Goal: Find specific page/section: Find specific page/section

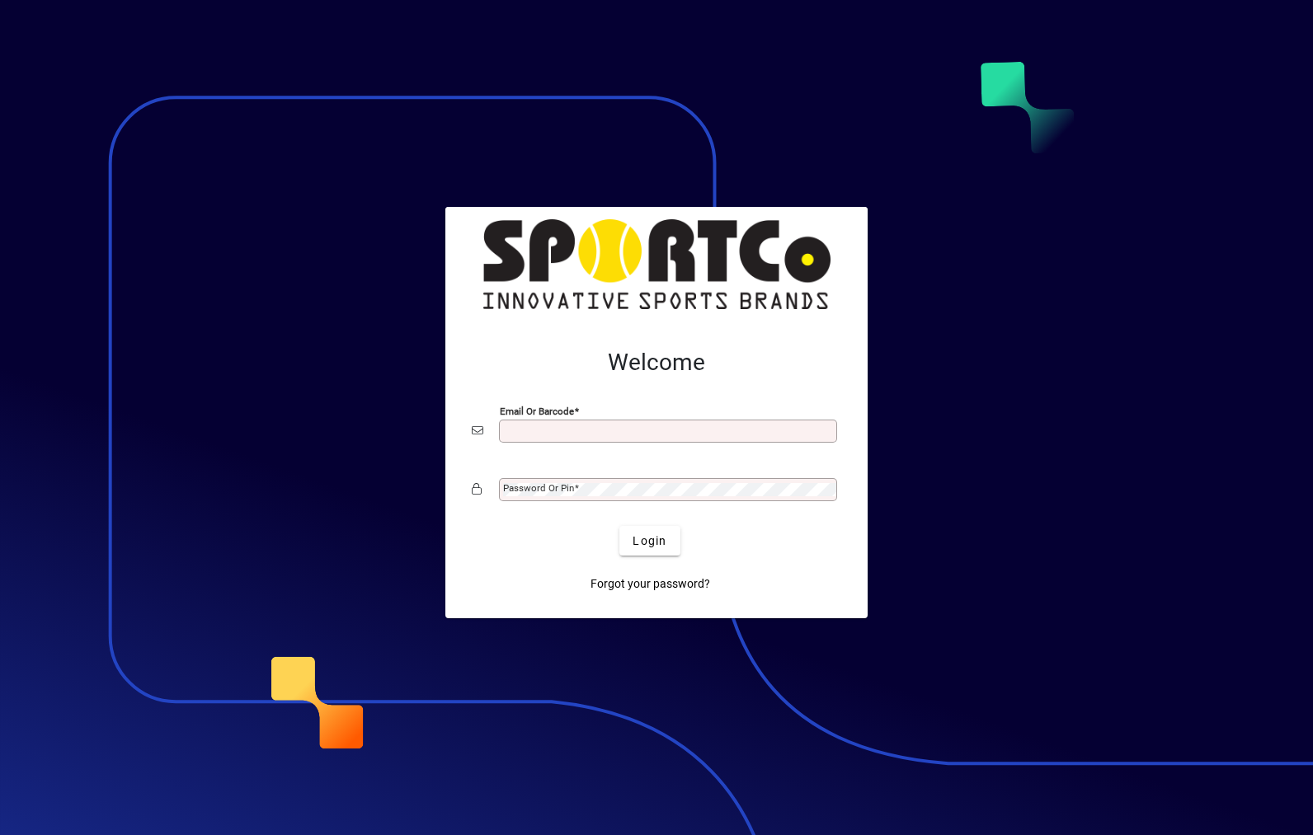
type input "**********"
click at [650, 540] on button "Login" at bounding box center [649, 541] width 60 height 30
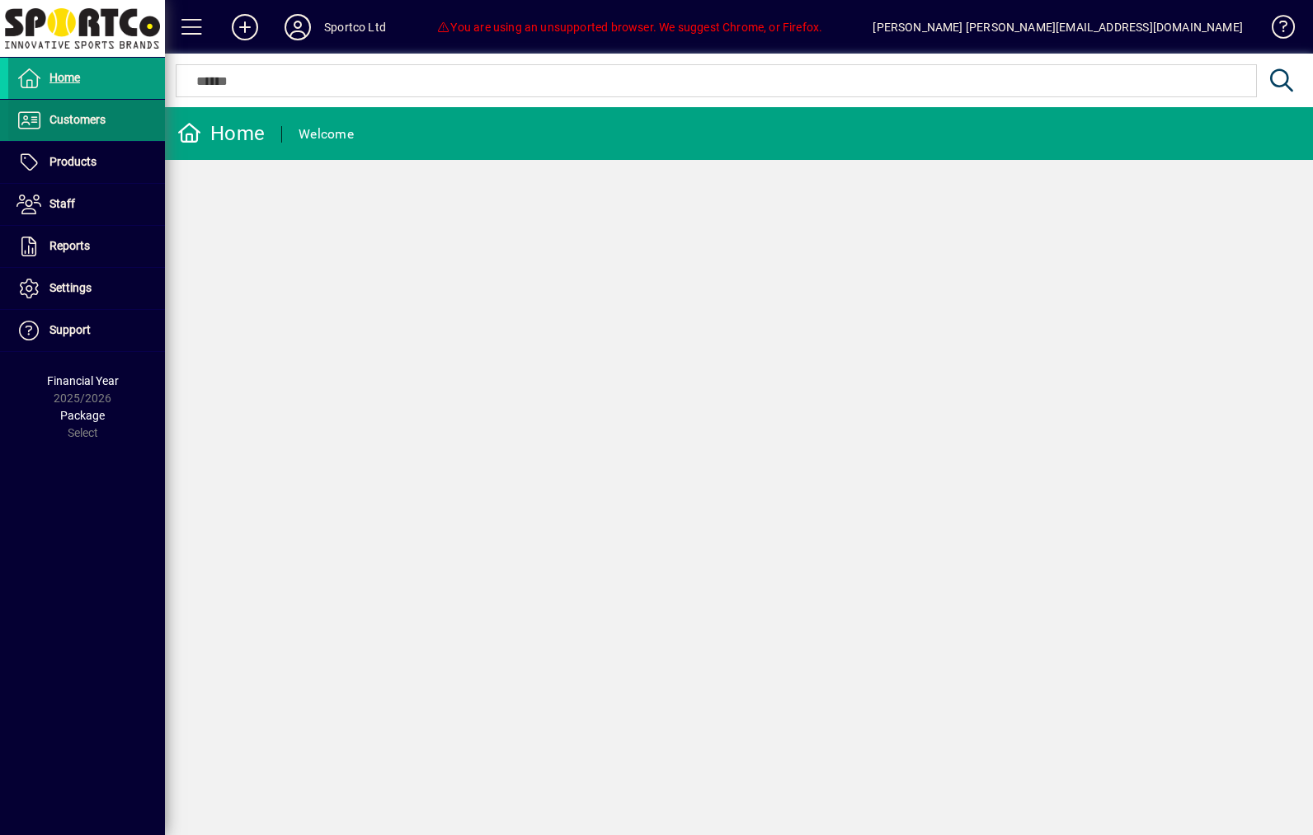
click at [123, 118] on span at bounding box center [86, 121] width 157 height 40
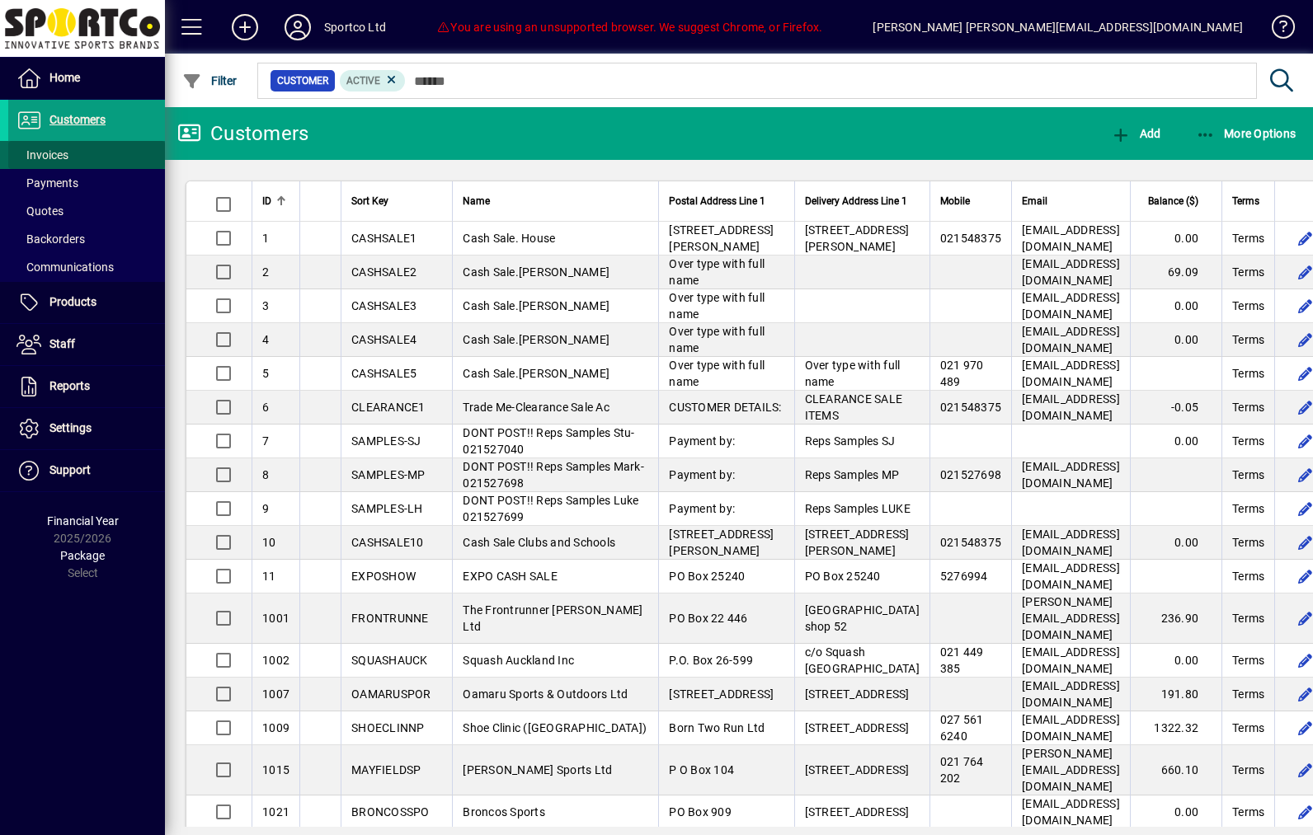
click at [90, 161] on span at bounding box center [86, 155] width 157 height 40
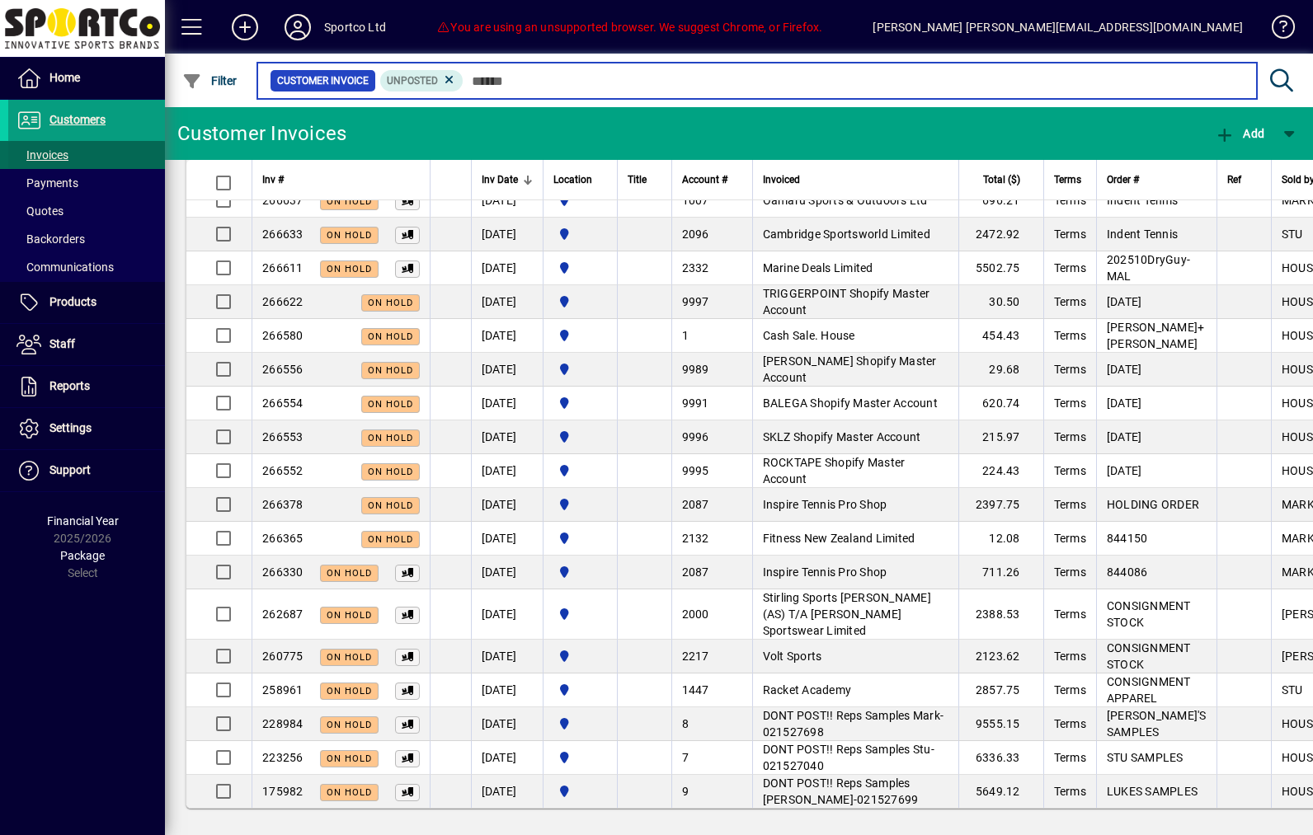
scroll to position [662, 0]
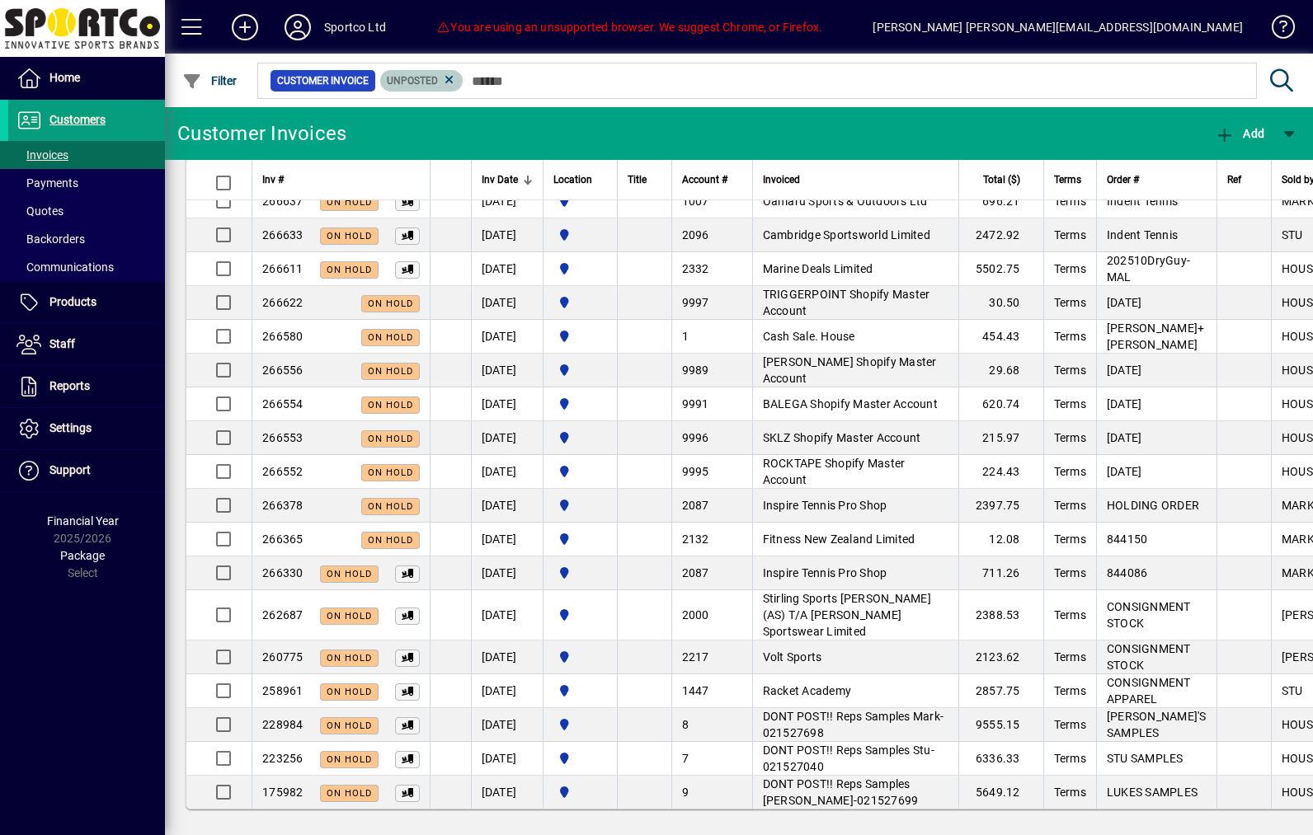
click at [457, 88] on span "Unposted" at bounding box center [422, 81] width 70 height 16
click at [457, 78] on icon at bounding box center [449, 80] width 15 height 15
